Goal: Navigation & Orientation: Find specific page/section

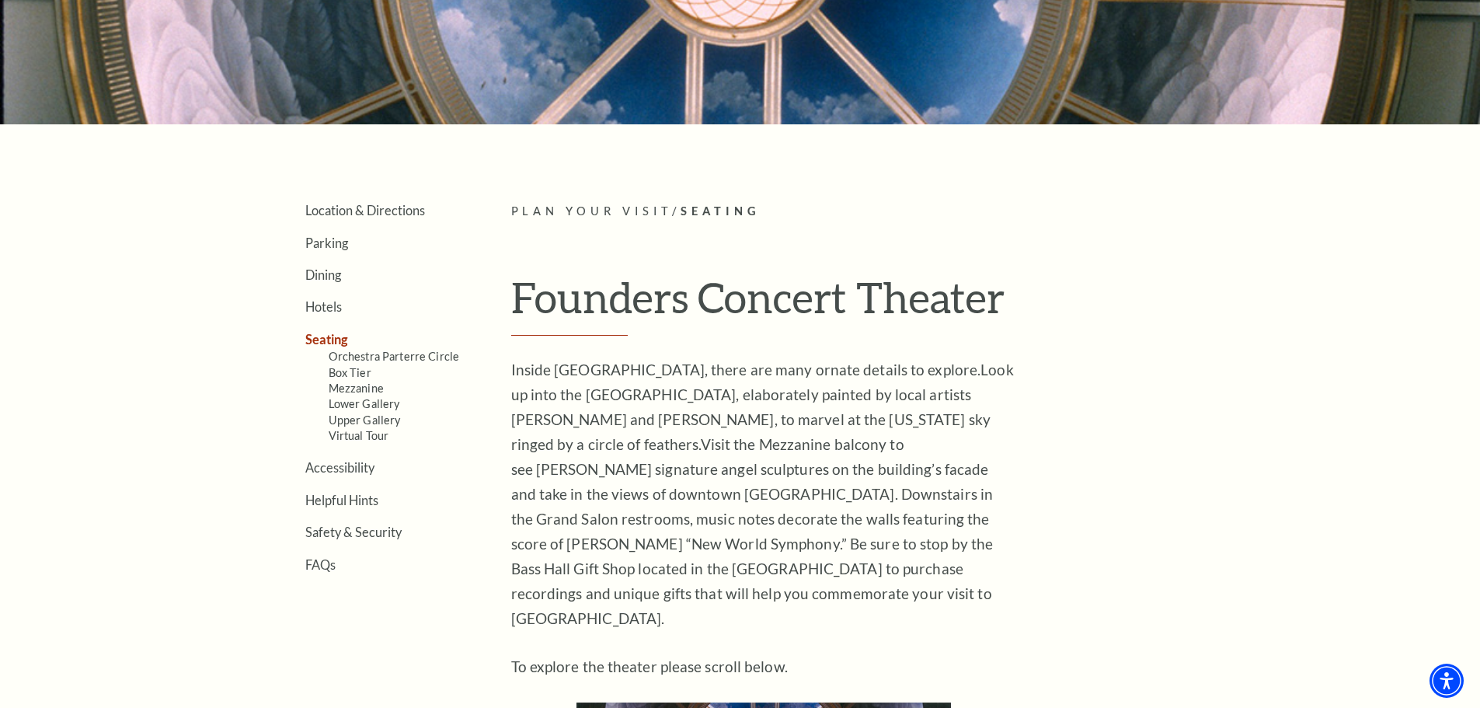
scroll to position [388, 0]
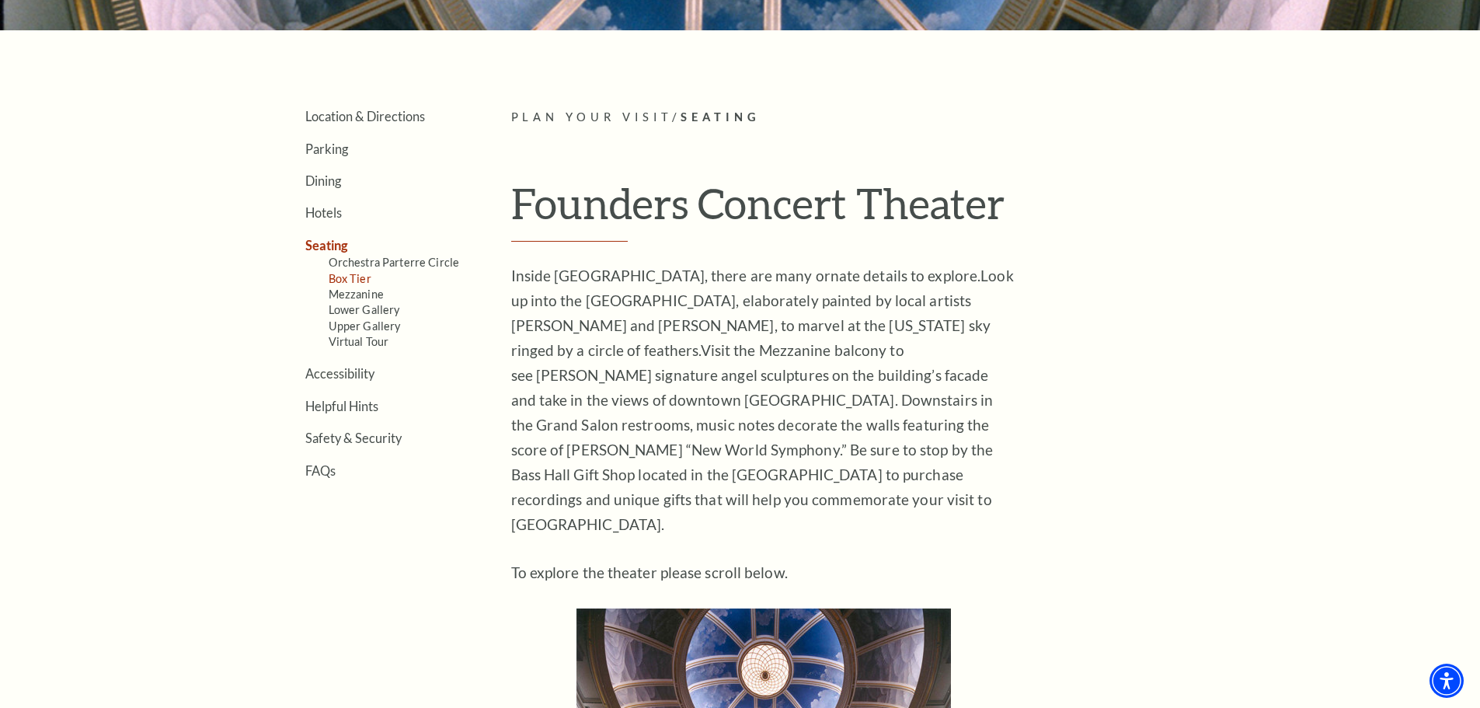
click at [366, 278] on link "Box Tier" at bounding box center [350, 278] width 43 height 13
click at [398, 266] on link "Orchestra Parterre Circle" at bounding box center [394, 262] width 131 height 13
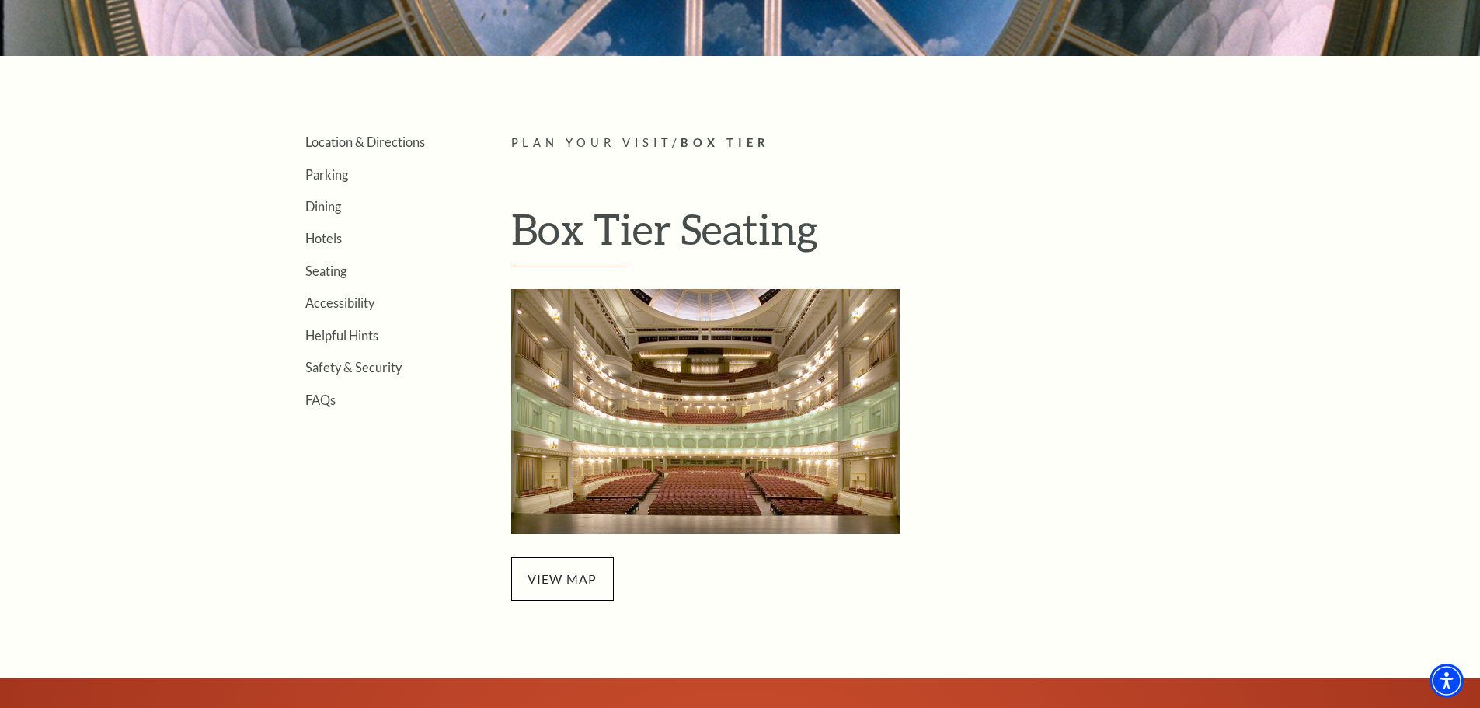
scroll to position [466, 0]
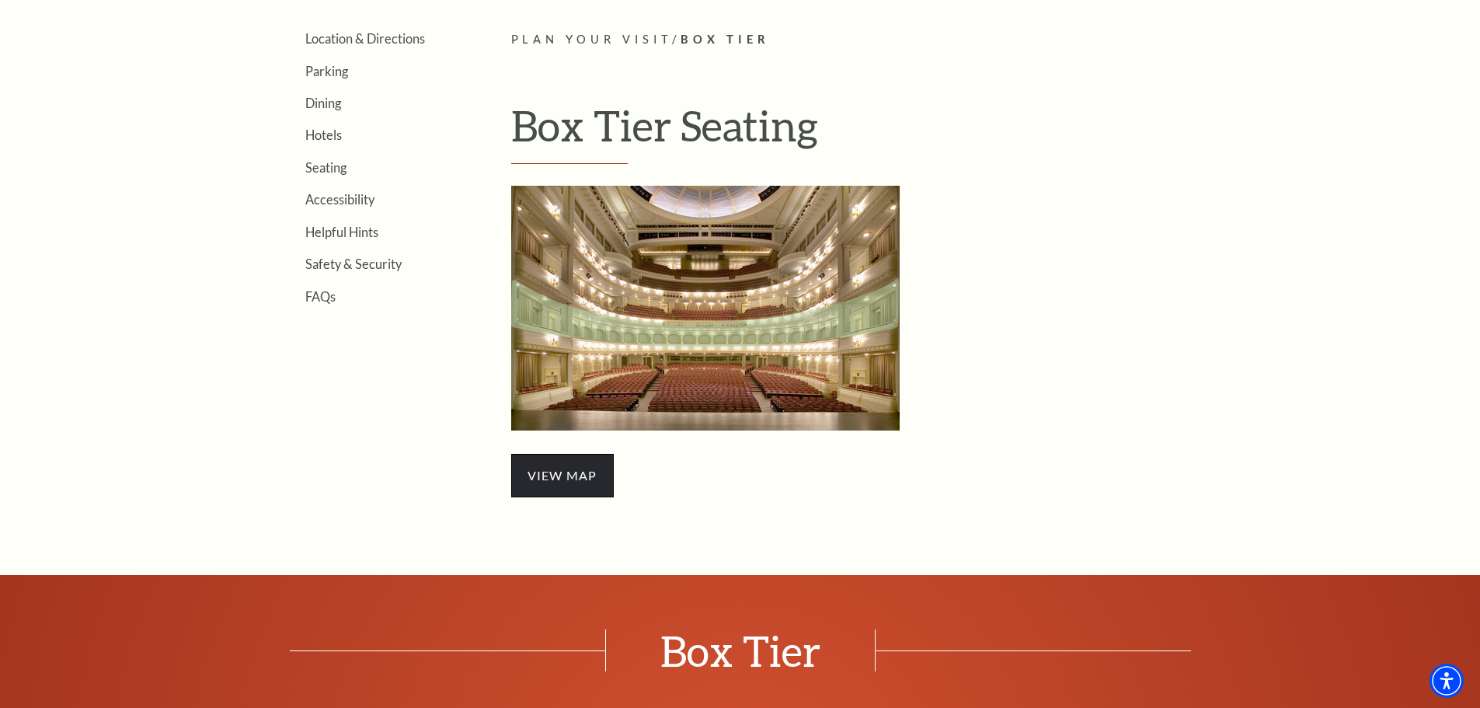
click at [566, 476] on span "view map" at bounding box center [562, 476] width 103 height 44
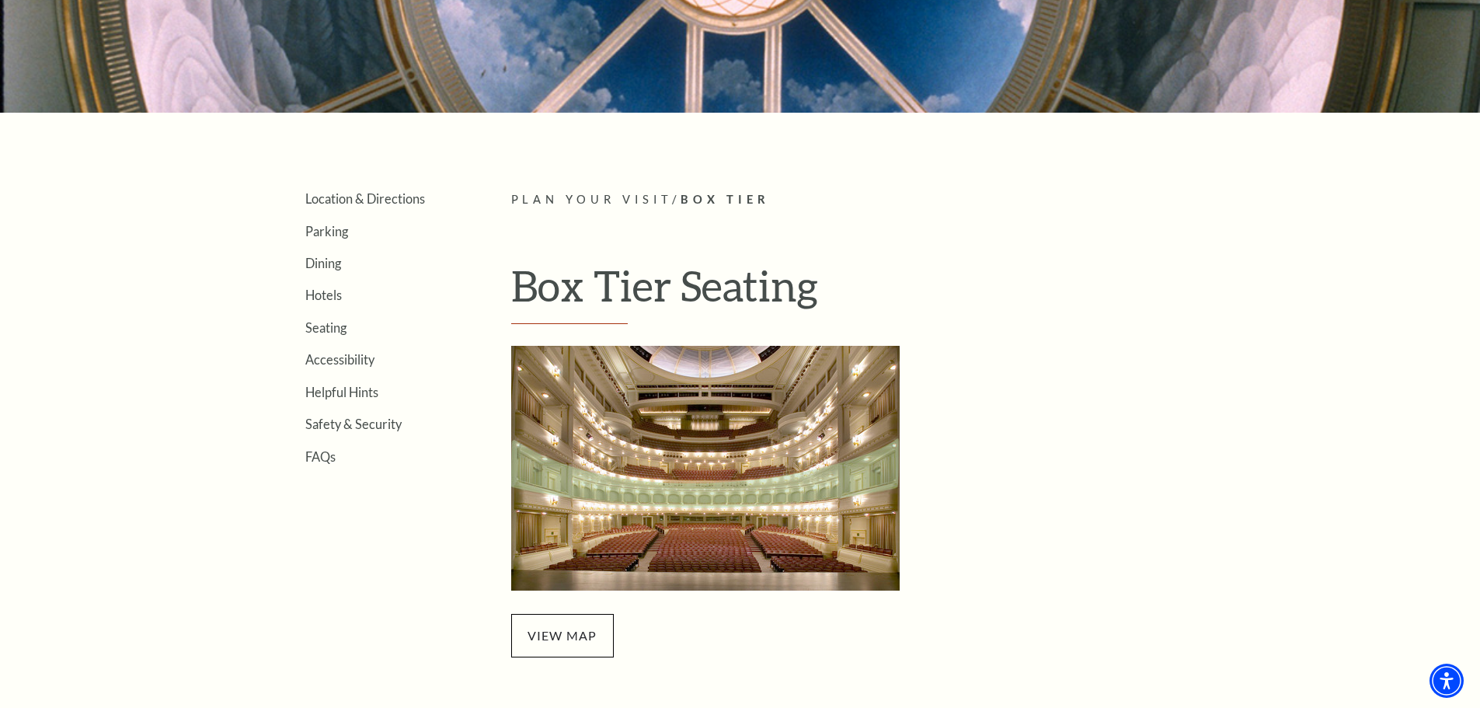
scroll to position [233, 0]
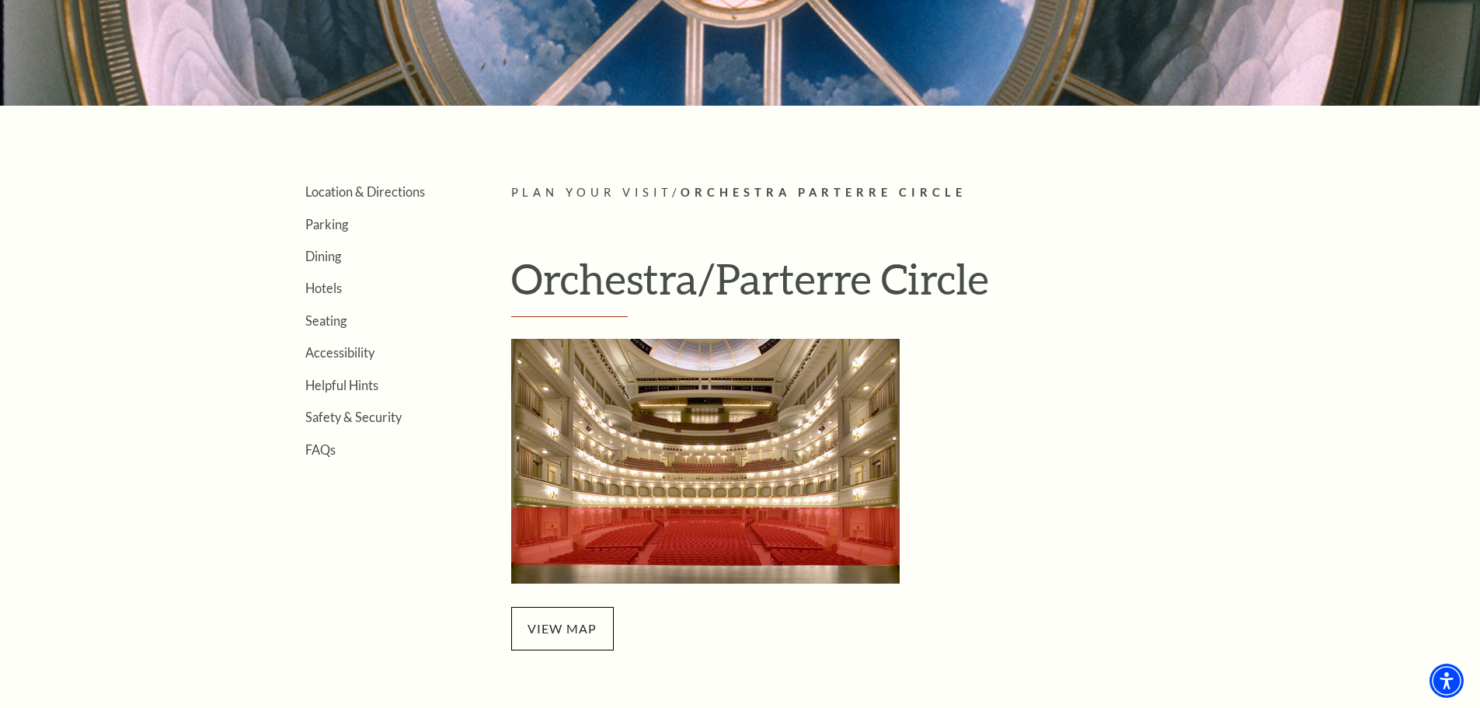
scroll to position [466, 0]
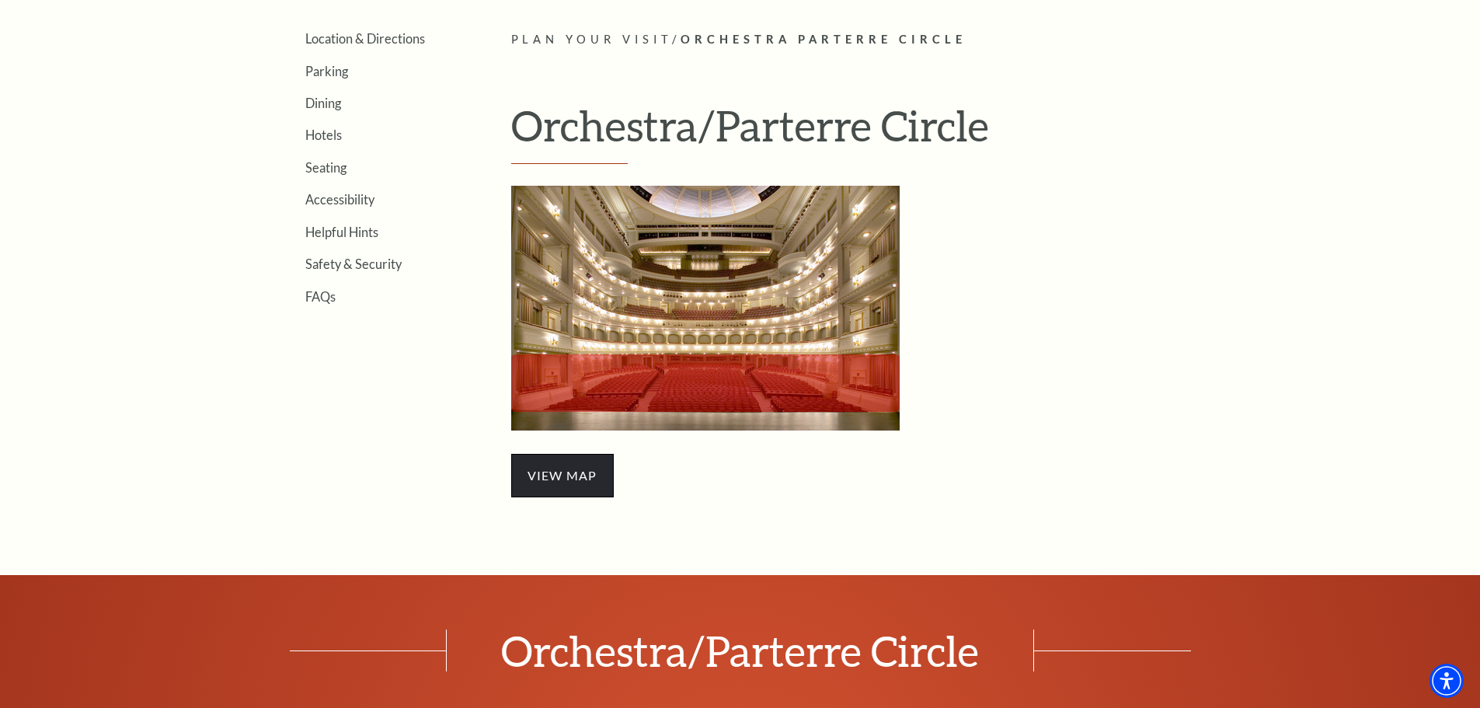
click at [598, 478] on span "view map" at bounding box center [562, 476] width 103 height 44
click at [555, 476] on span "view map" at bounding box center [562, 476] width 103 height 44
